Goal: Obtain resource: Download file/media

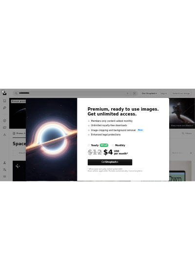
scroll to position [137, 0]
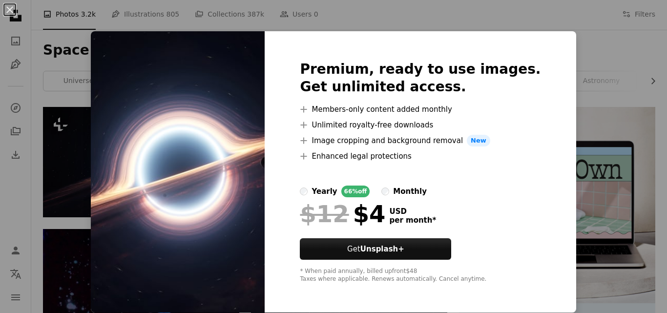
click at [571, 55] on div "An X shape Premium, ready to use images. Get unlimited access. A plus sign Memb…" at bounding box center [333, 156] width 667 height 313
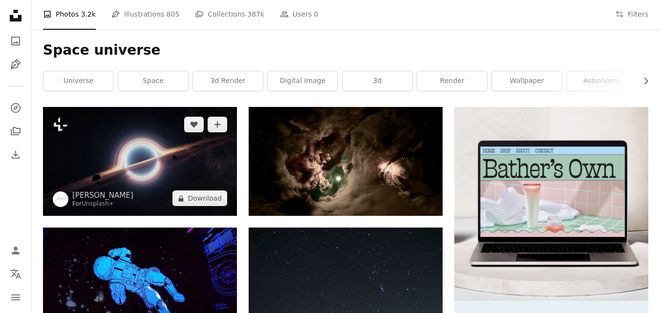
click at [185, 172] on img at bounding box center [140, 161] width 194 height 109
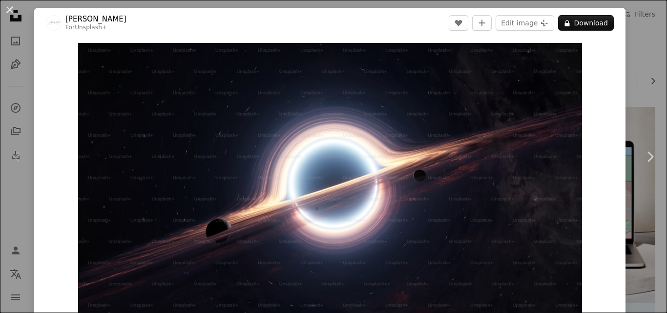
click at [637, 54] on div "An X shape Chevron left Chevron right Alexander Mils For Unsplash+ A heart A pl…" at bounding box center [333, 156] width 667 height 313
